Goal: Information Seeking & Learning: Learn about a topic

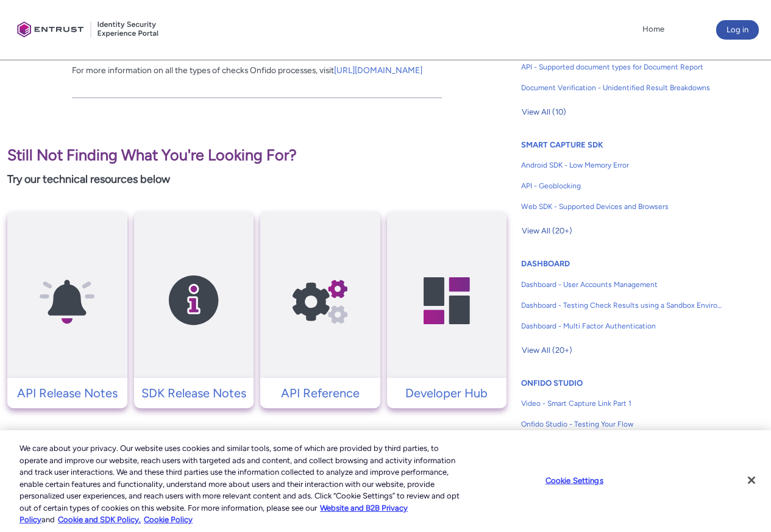
scroll to position [512, 0]
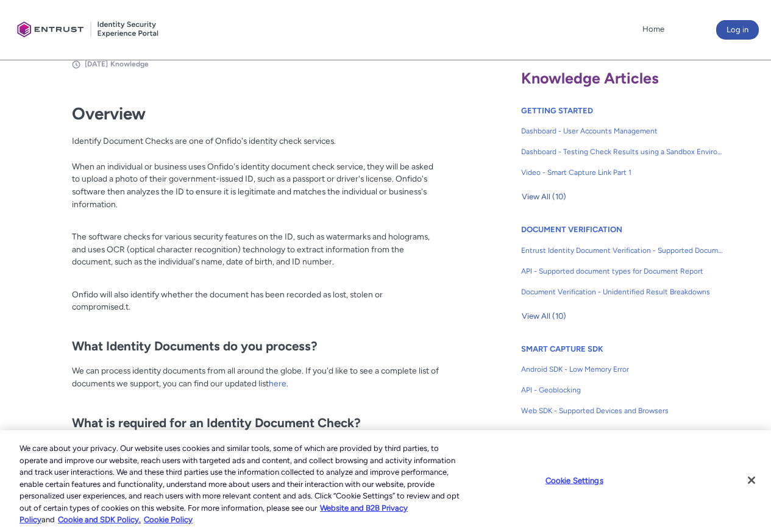
scroll to position [366, 0]
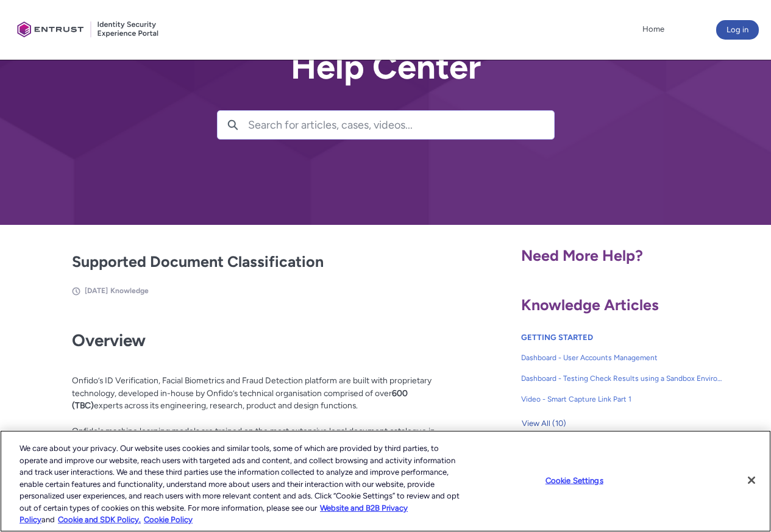
scroll to position [366, 0]
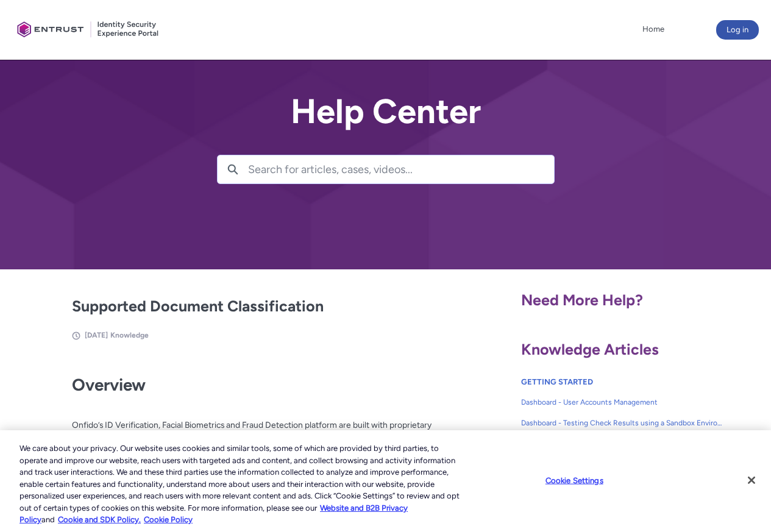
click at [135, 229] on div at bounding box center [385, 134] width 771 height 269
